Goal: Information Seeking & Learning: Learn about a topic

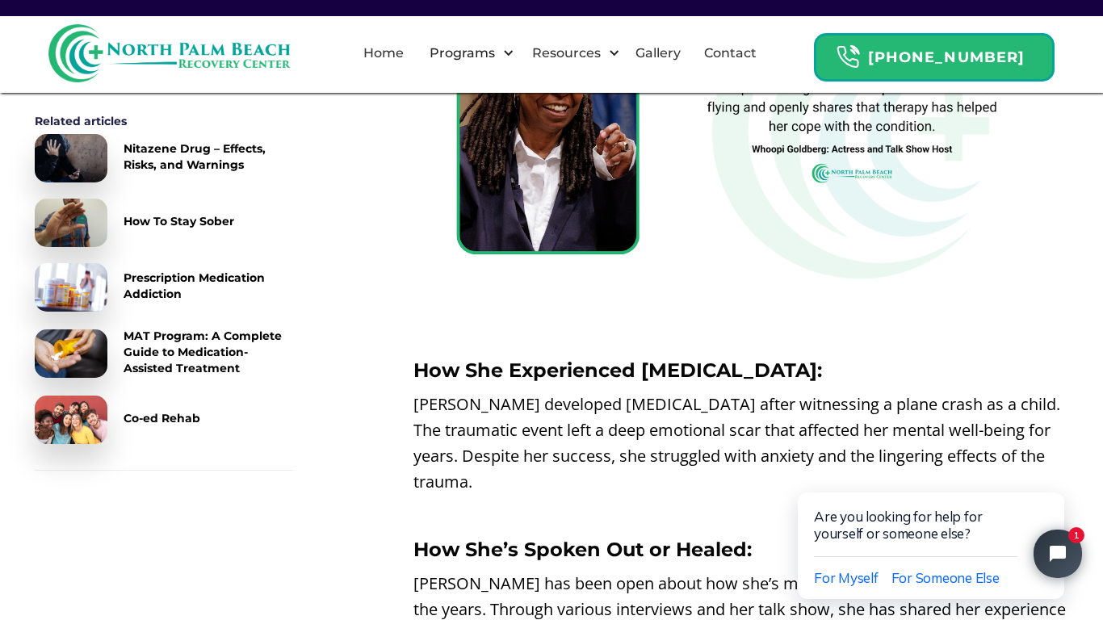
scroll to position [5390, 0]
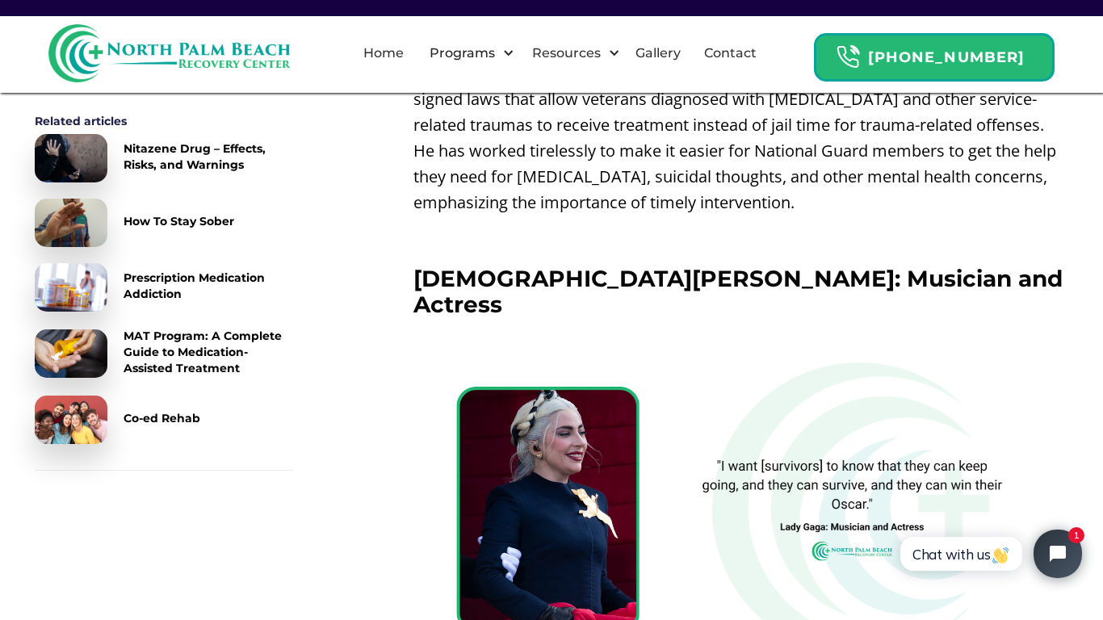
scroll to position [3543, 0]
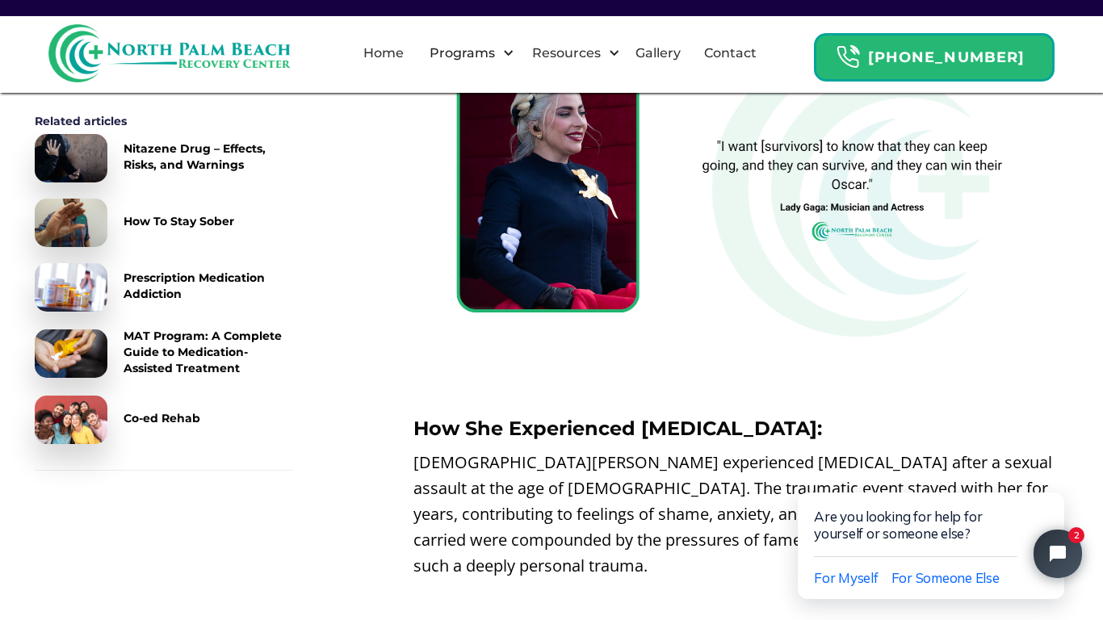
scroll to position [4425, 0]
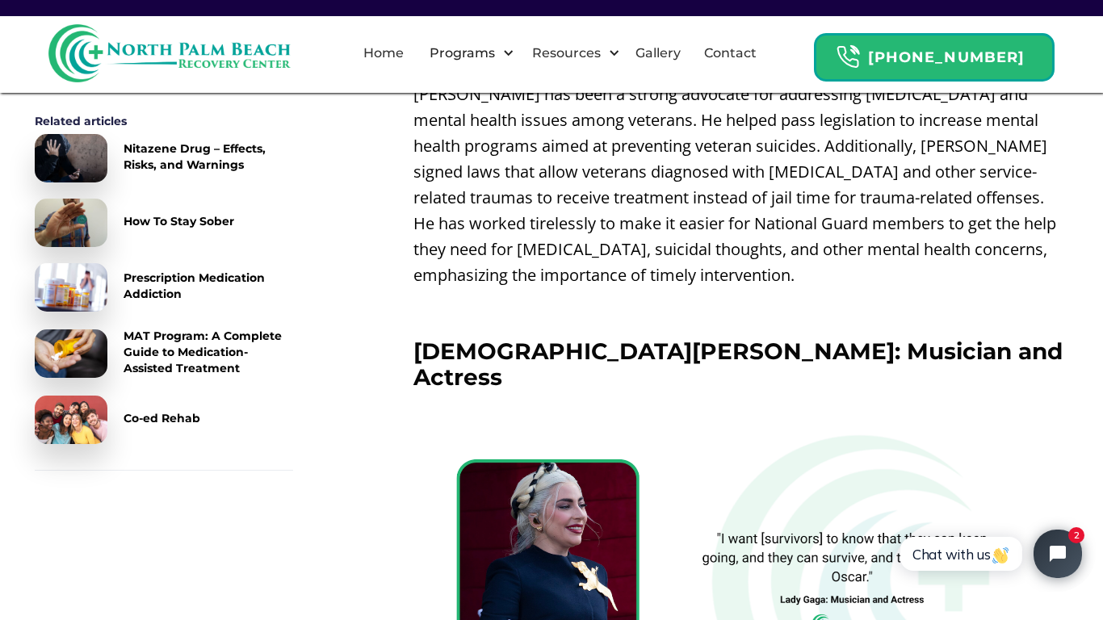
scroll to position [4047, 0]
